Goal: Information Seeking & Learning: Learn about a topic

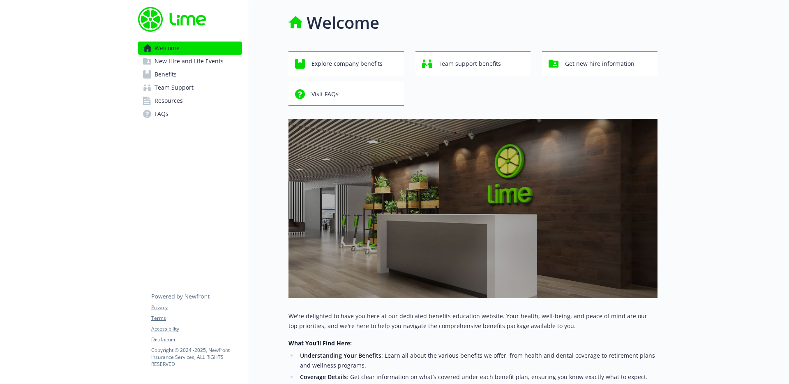
scroll to position [184, 0]
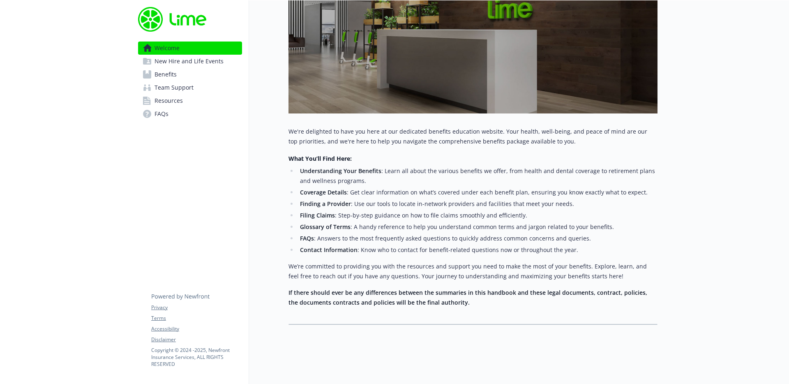
click at [193, 80] on link "Benefits" at bounding box center [190, 74] width 104 height 13
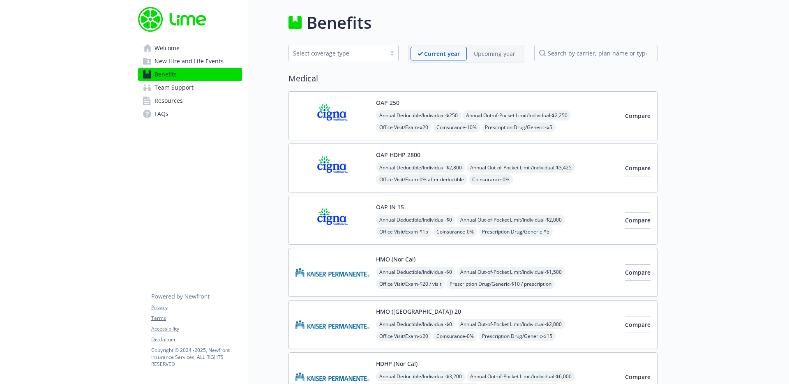
click at [156, 111] on span "FAQs" at bounding box center [161, 113] width 14 height 13
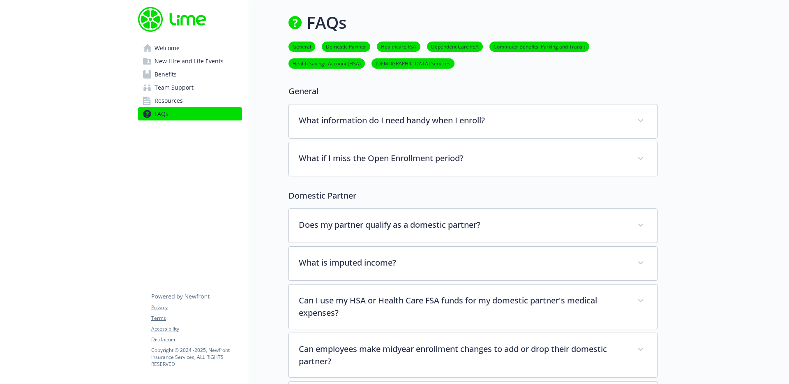
click at [190, 105] on link "Resources" at bounding box center [190, 100] width 104 height 13
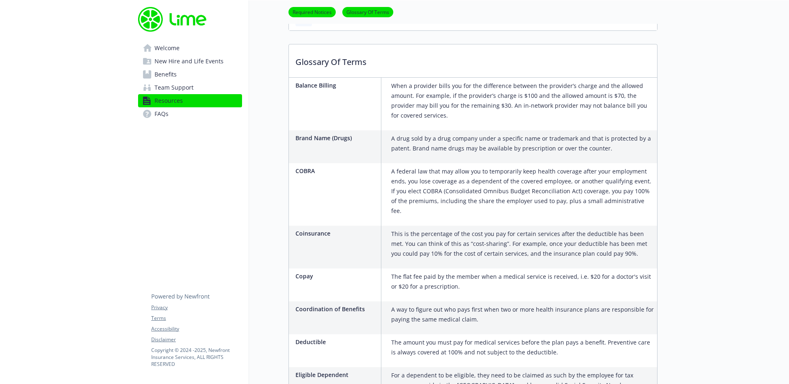
scroll to position [587, 0]
